Goal: Information Seeking & Learning: Check status

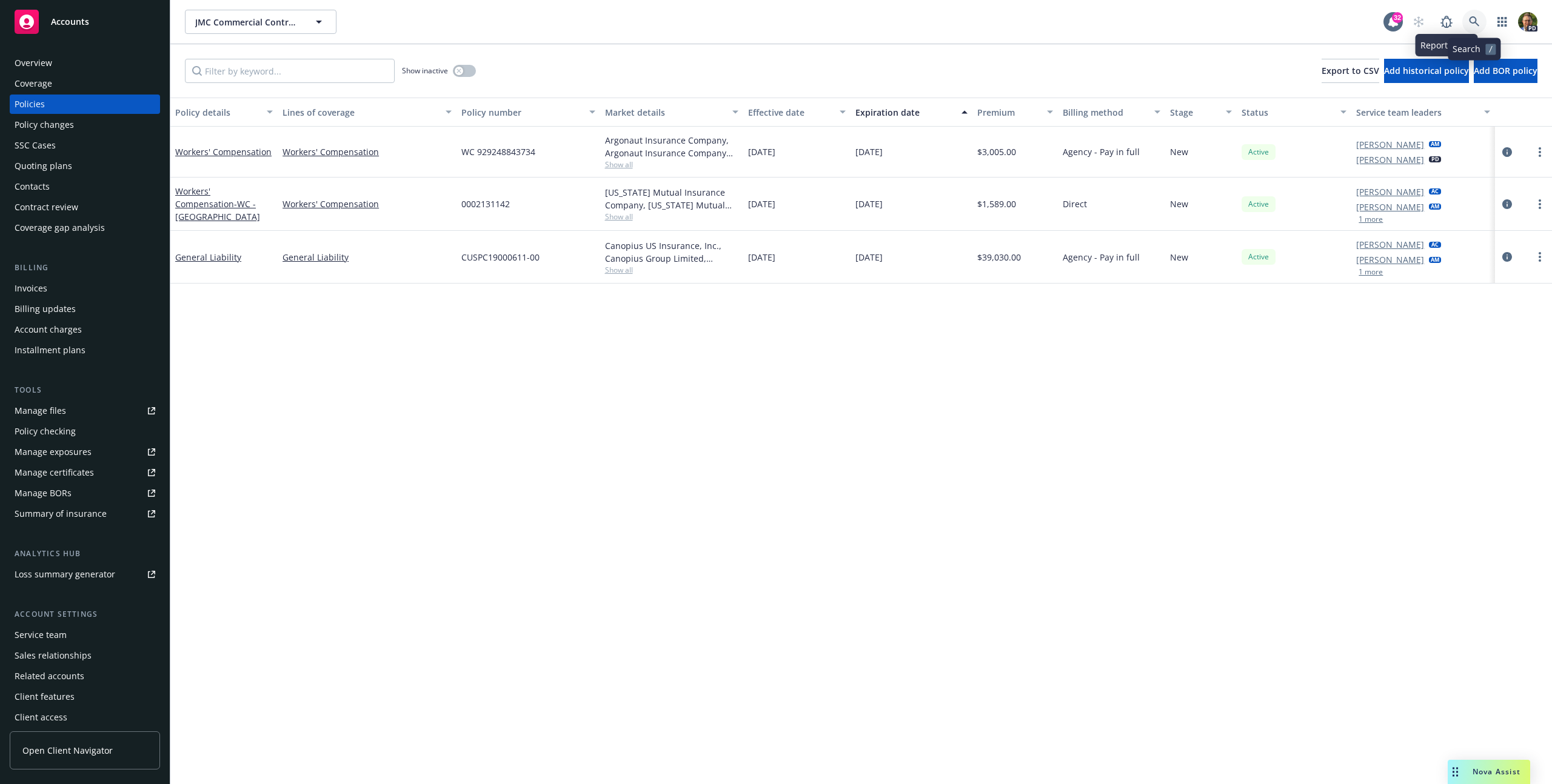
click at [1480, 19] on link at bounding box center [1474, 21] width 24 height 24
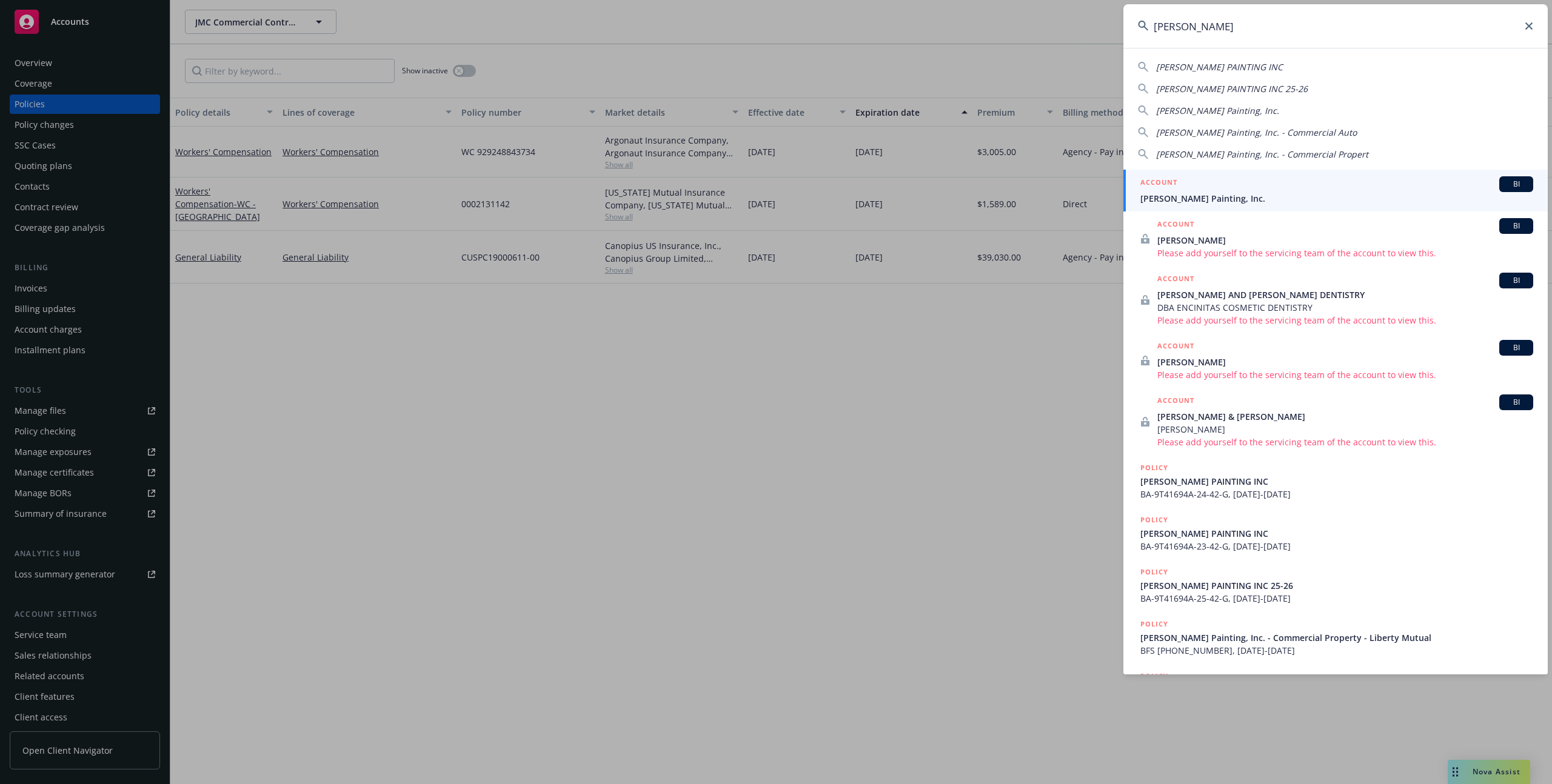
type input "[PERSON_NAME]"
click at [1254, 197] on span "[PERSON_NAME] Painting, Inc." at bounding box center [1336, 198] width 393 height 12
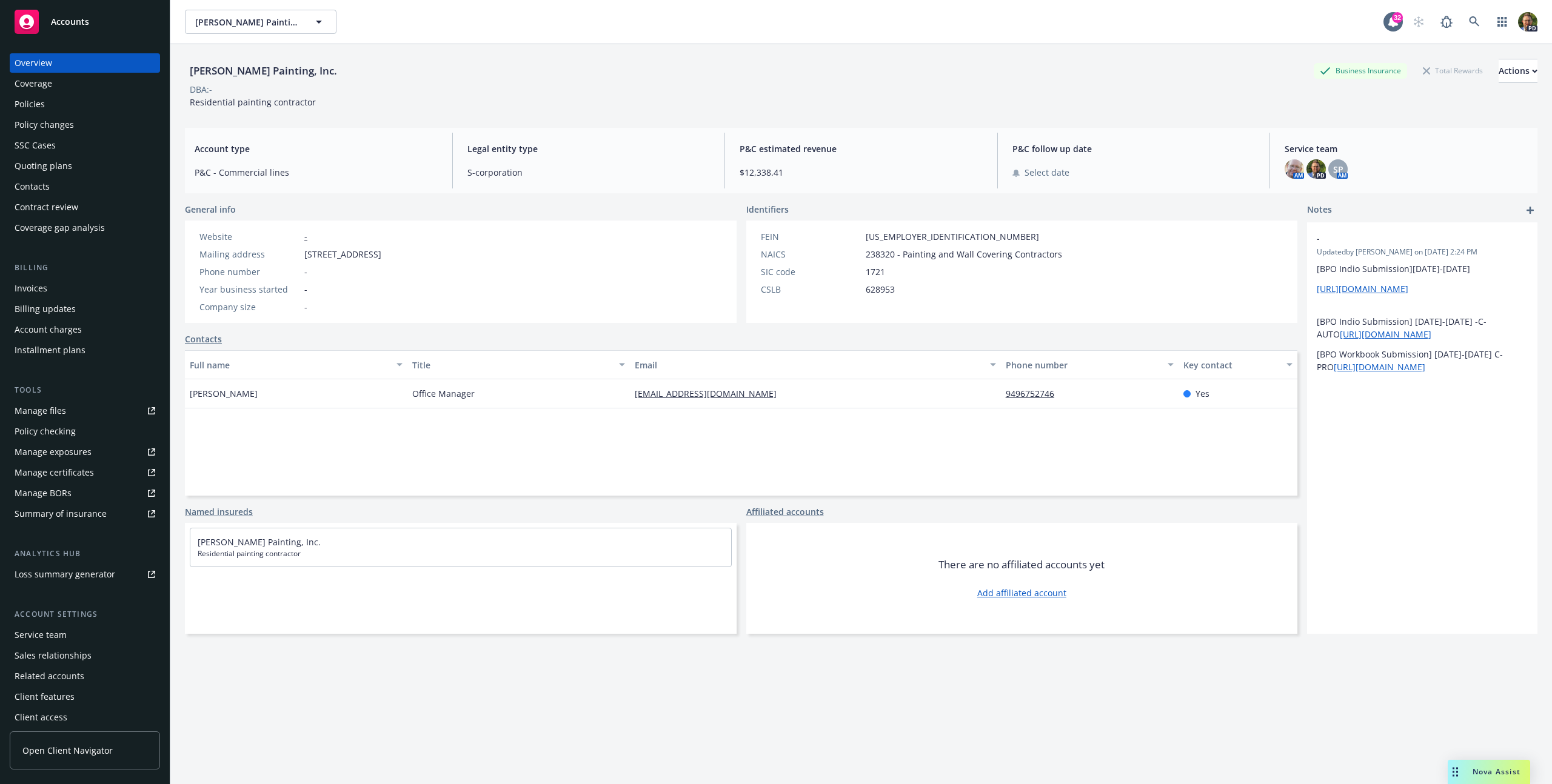
click at [40, 115] on div "Policy changes" at bounding box center [44, 125] width 60 height 20
click at [40, 108] on div "Policies" at bounding box center [29, 104] width 30 height 20
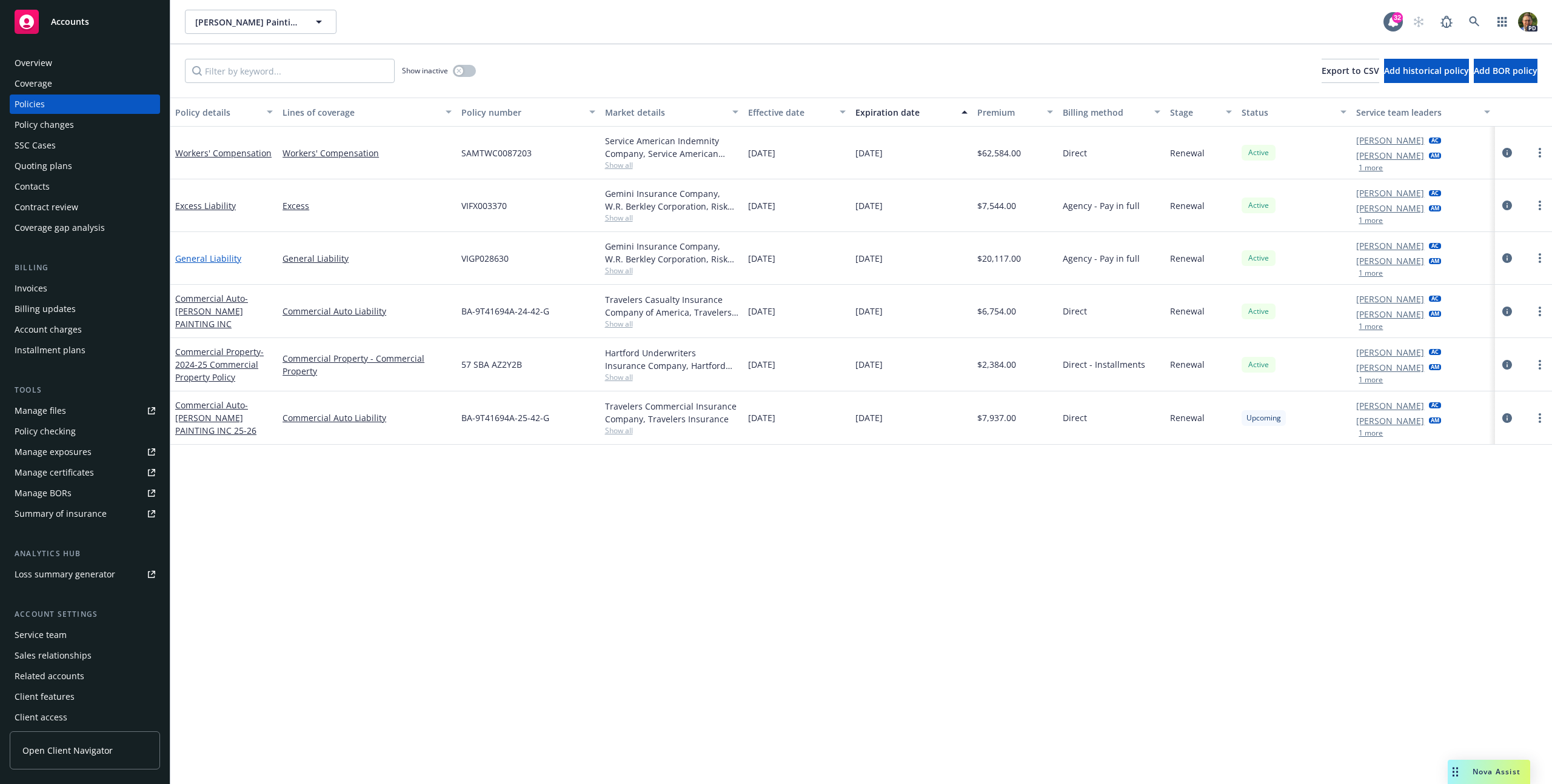
click at [223, 261] on link "General Liability" at bounding box center [208, 258] width 66 height 12
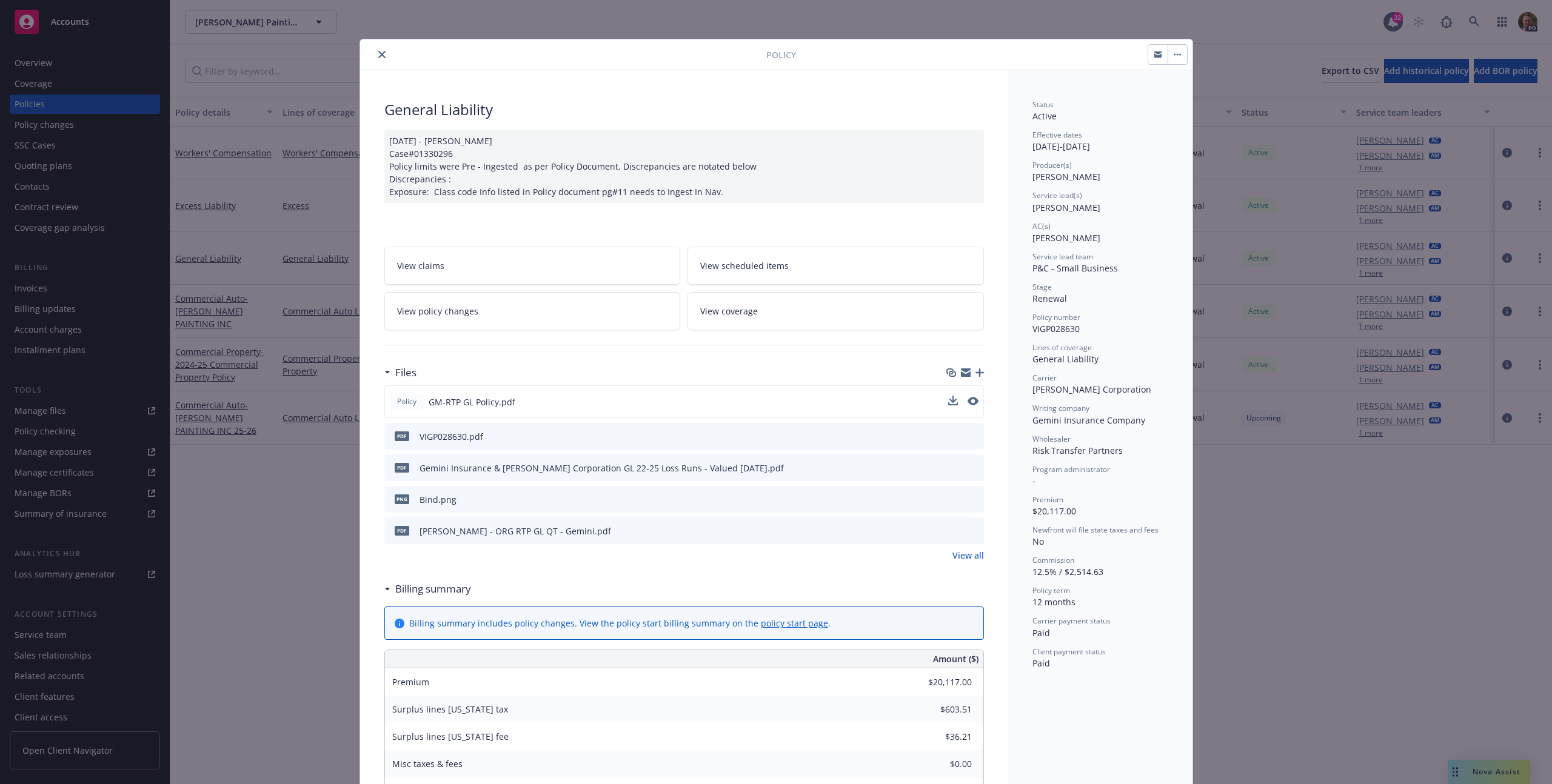
click at [976, 401] on div "Policy GM-RTP GL Policy.pdf" at bounding box center [684, 401] width 599 height 33
click at [966, 401] on icon "preview file" at bounding box center [971, 401] width 11 height 9
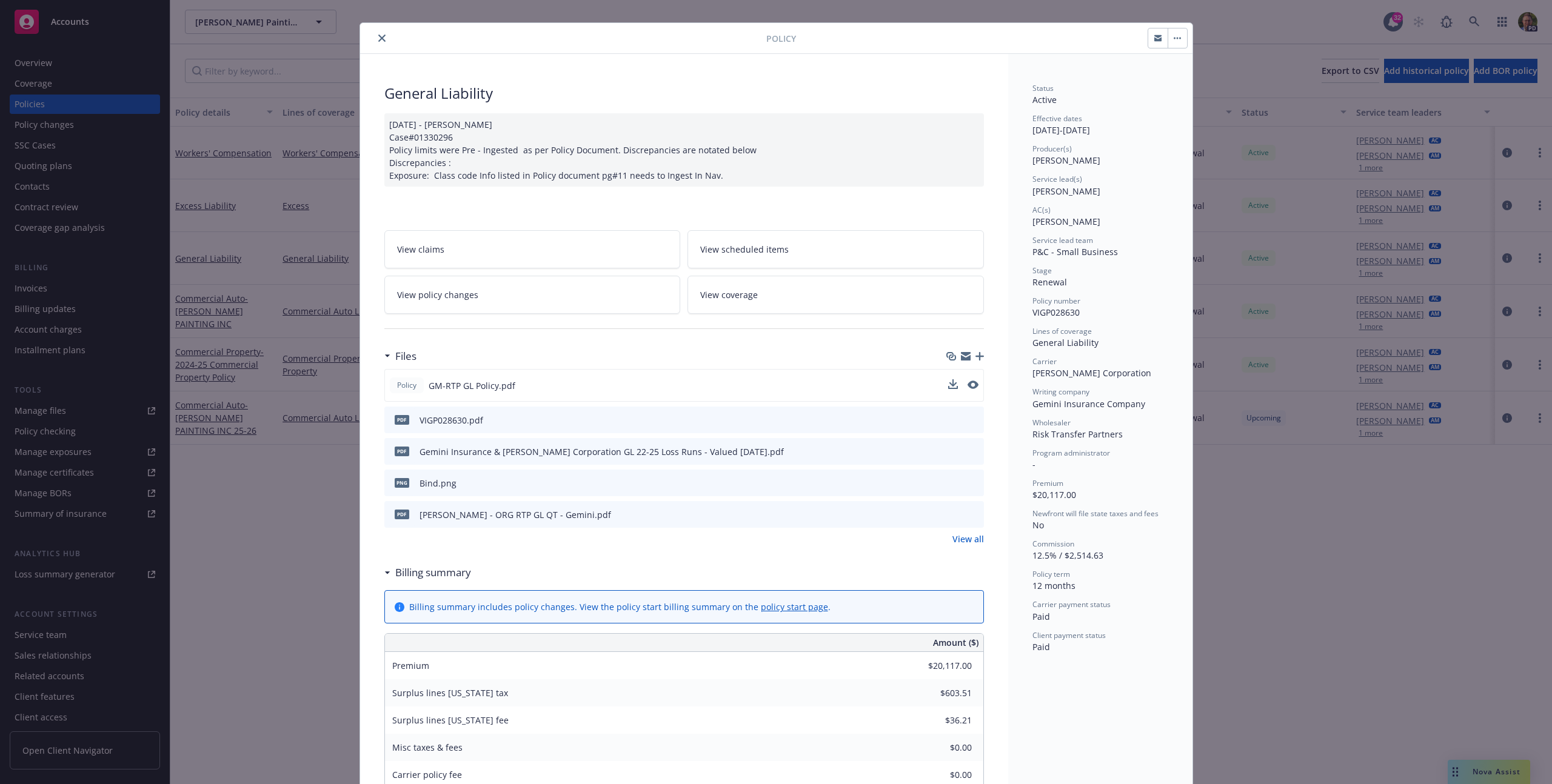
scroll to position [27, 0]
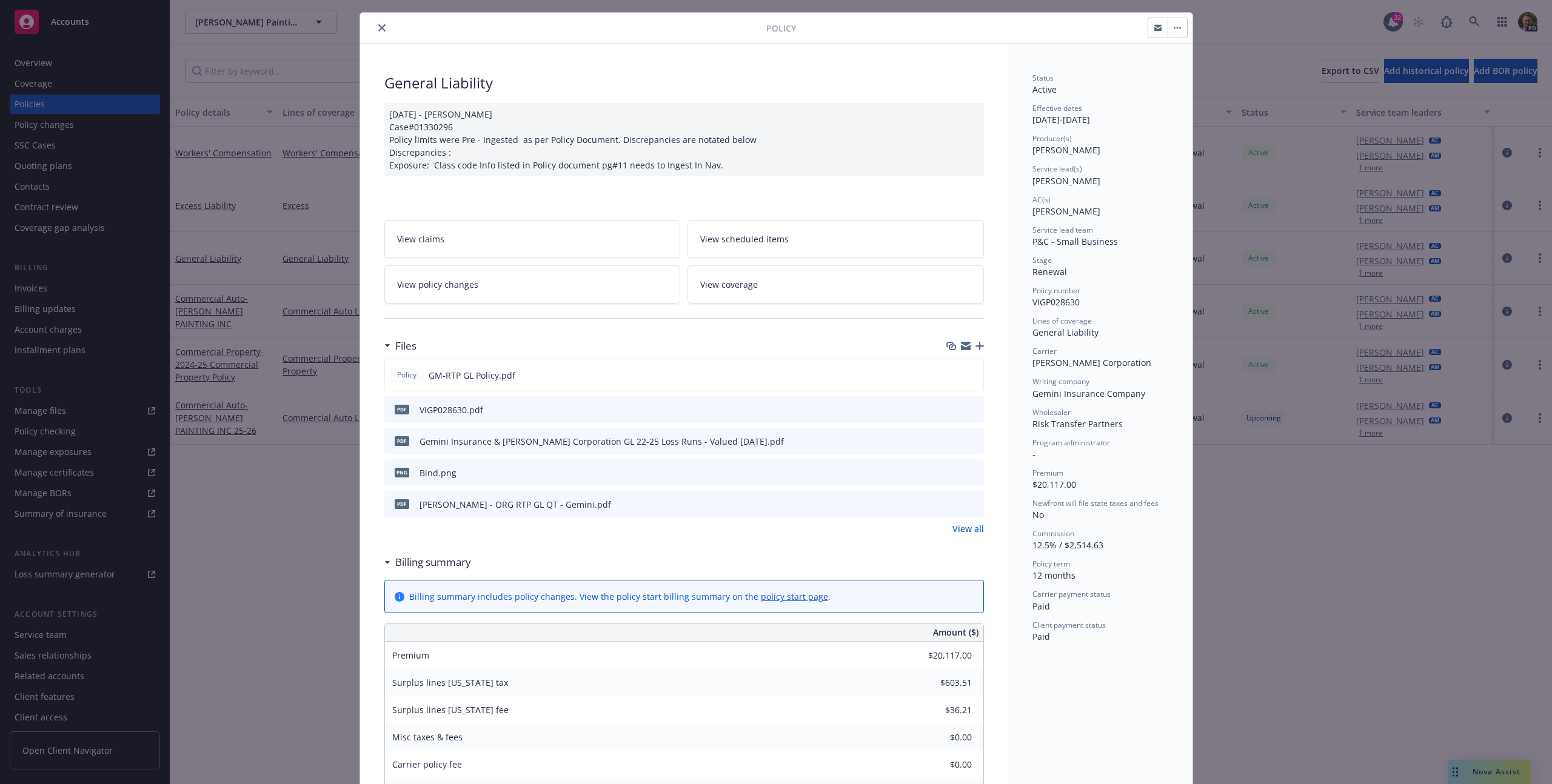
click at [272, 220] on div "Policy General Liability [DATE] - [PERSON_NAME] Case#01330296 Policy limits wer…" at bounding box center [776, 392] width 1552 height 784
click at [215, 207] on div "Policy General Liability [DATE] - [PERSON_NAME] Case#01330296 Policy limits wer…" at bounding box center [776, 392] width 1552 height 784
click at [378, 26] on icon "close" at bounding box center [382, 28] width 7 height 7
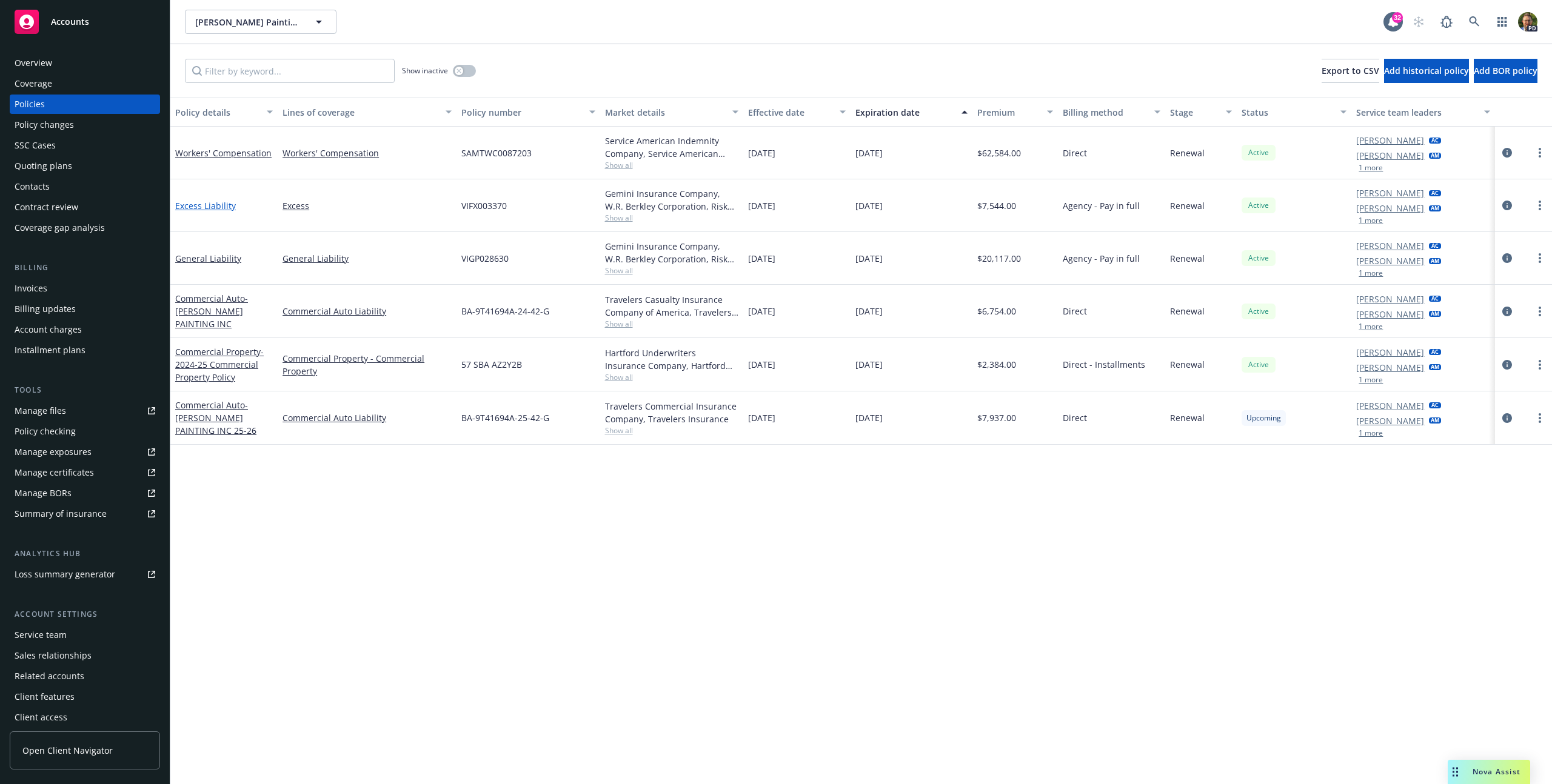
click at [219, 207] on link "Excess Liability" at bounding box center [206, 206] width 61 height 12
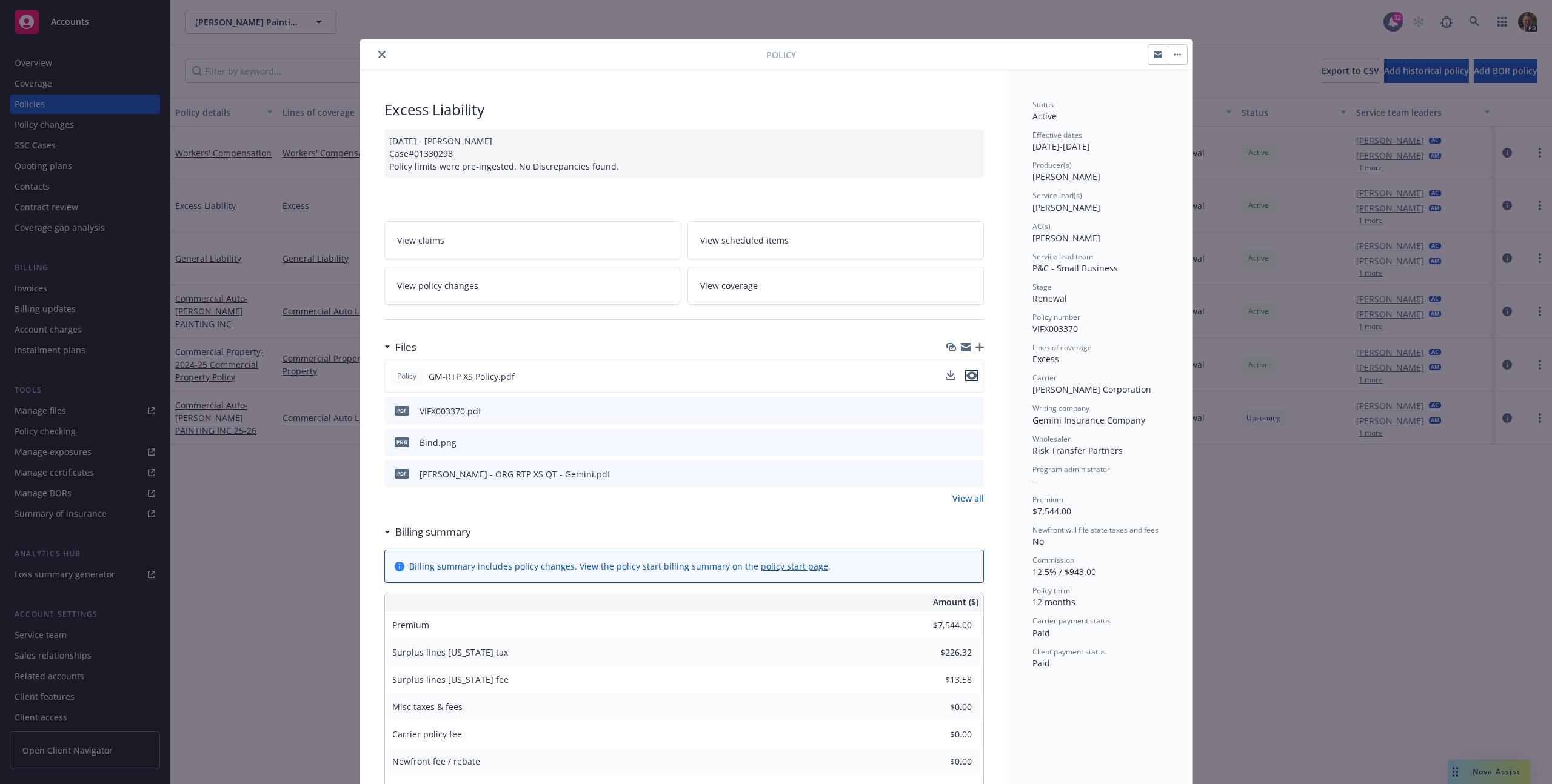
click at [966, 375] on icon "preview file" at bounding box center [971, 376] width 11 height 9
click at [1098, 11] on div "Policy Excess Liability [DATE] - [PERSON_NAME] Case#01330298 Policy limits were…" at bounding box center [776, 392] width 1552 height 784
click at [378, 53] on icon "close" at bounding box center [382, 54] width 7 height 7
